Goal: Find specific page/section: Find specific page/section

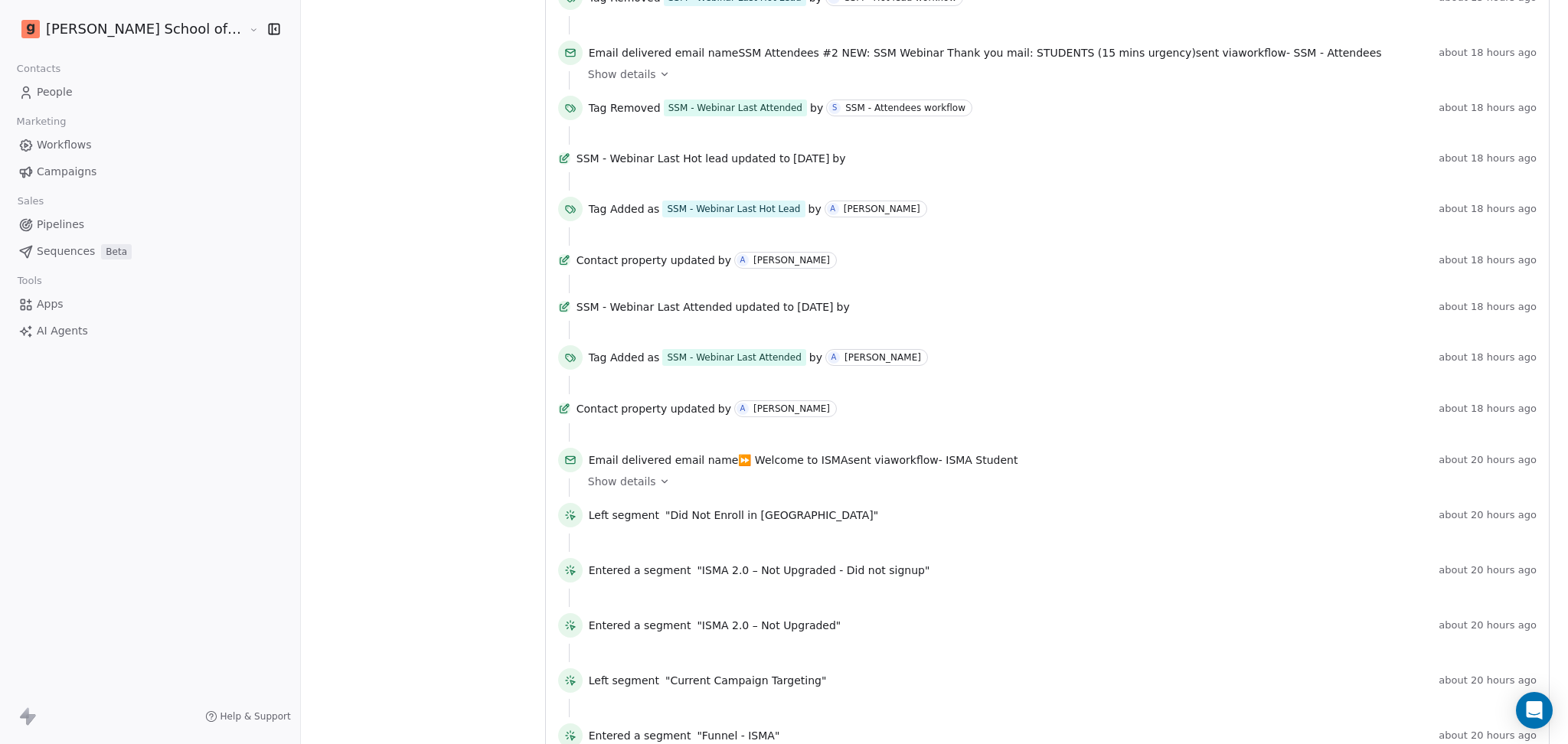
scroll to position [714, 0]
click at [590, 487] on div "Show details" at bounding box center [1057, 479] width 938 height 15
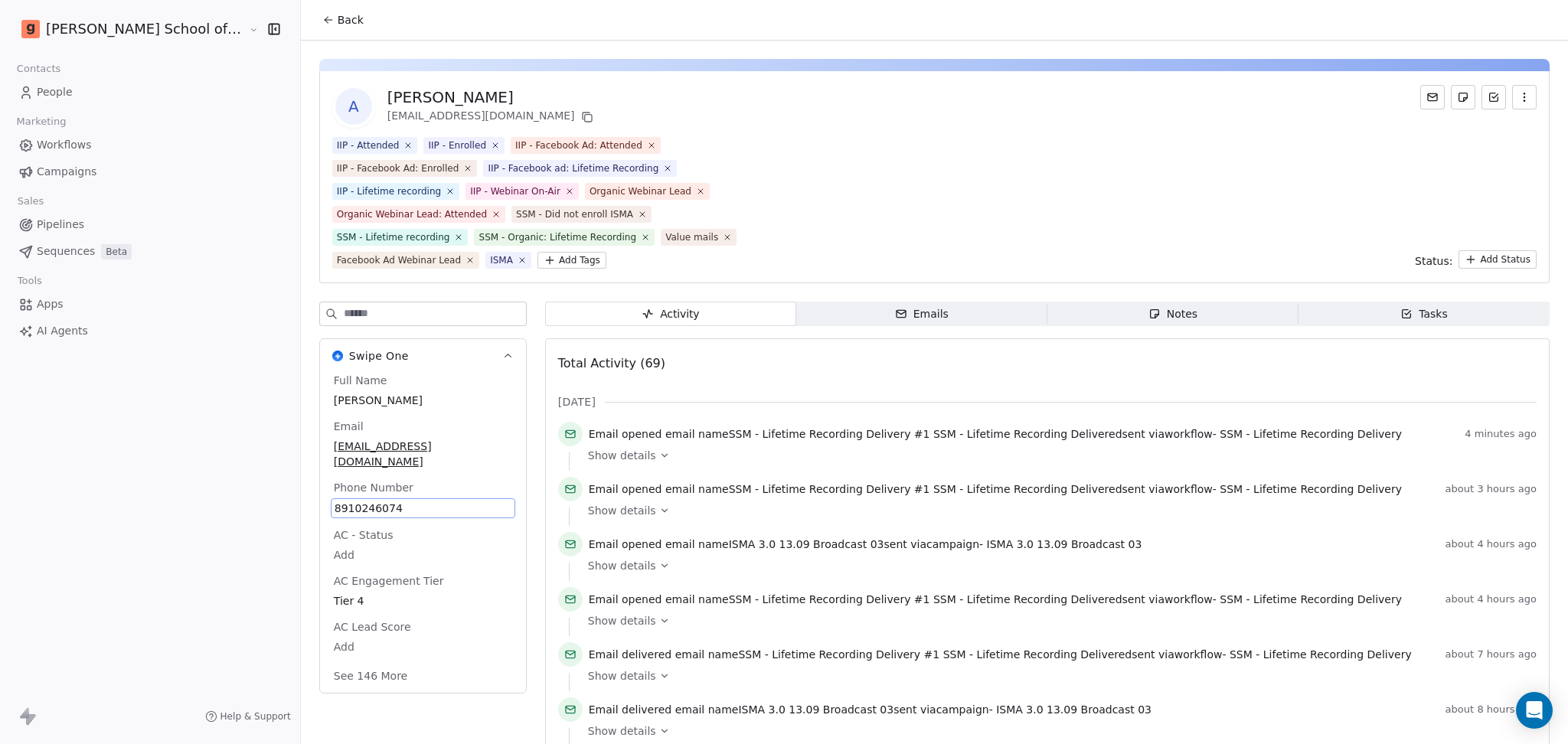
click at [364, 471] on div "Full Name [PERSON_NAME] Email [EMAIL_ADDRESS][DOMAIN_NAME] Phone Number [PHONE_…" at bounding box center [422, 530] width 185 height 314
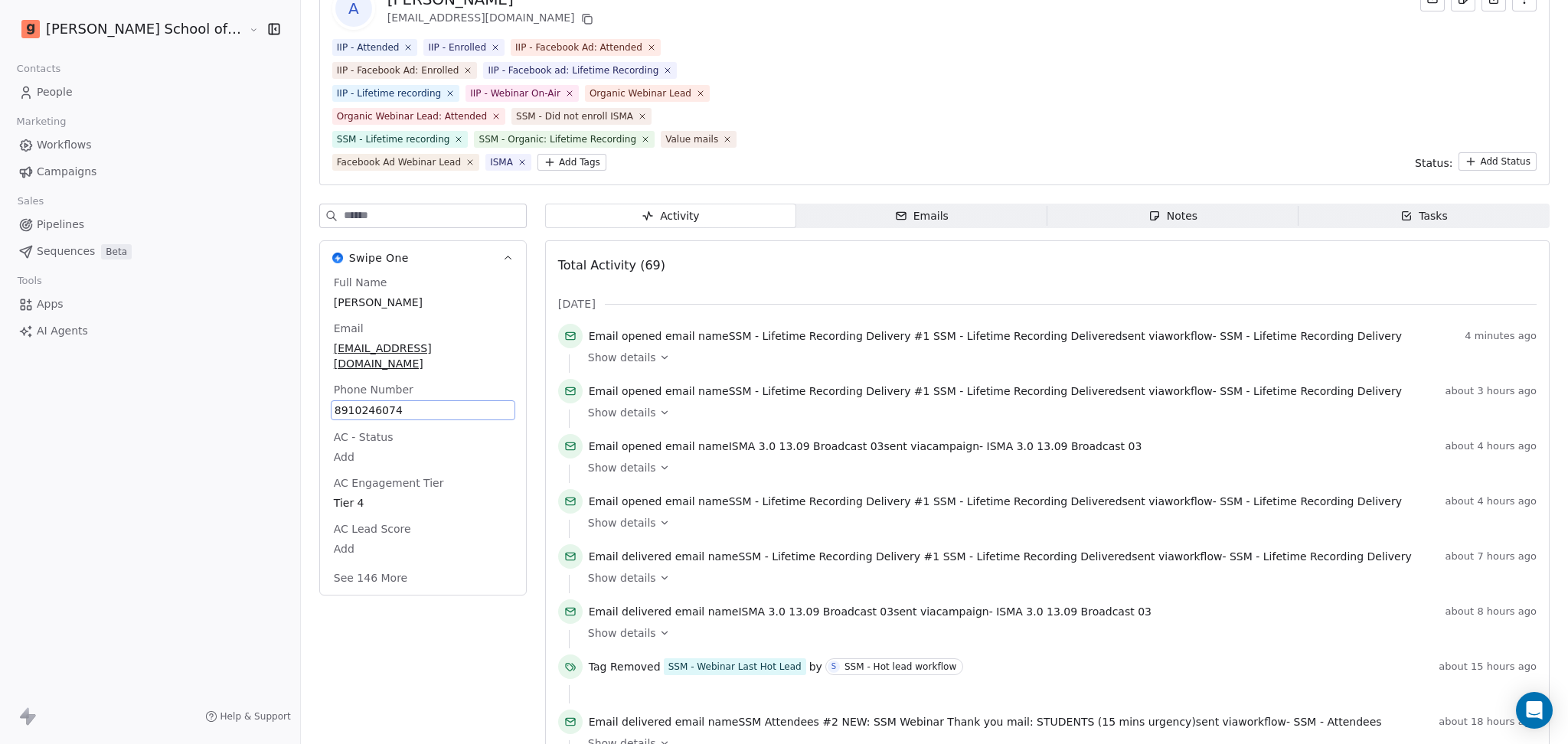
click at [371, 403] on span "8910246074" at bounding box center [422, 410] width 177 height 15
